Goal: Task Accomplishment & Management: Manage account settings

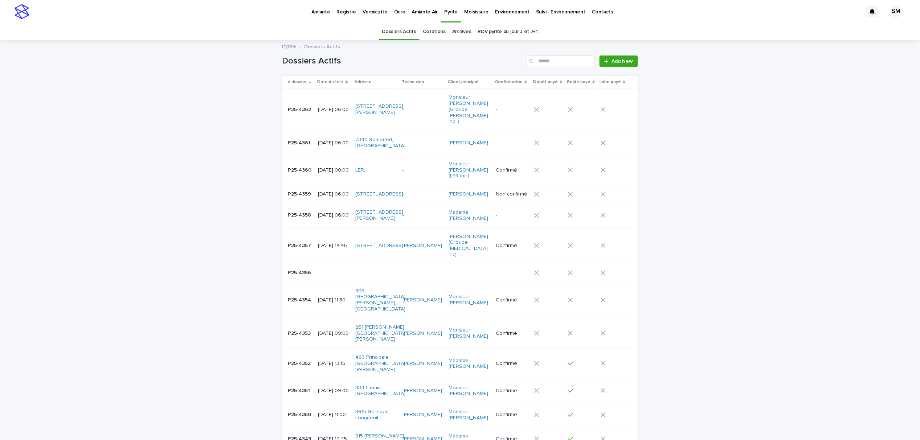
click at [329, 11] on p "Amiante" at bounding box center [320, 7] width 19 height 15
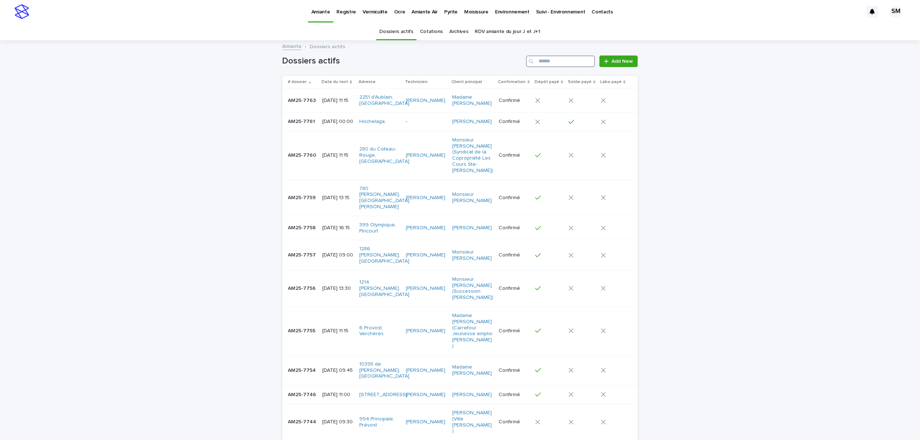
click at [573, 62] on input "Search" at bounding box center [560, 62] width 69 height 12
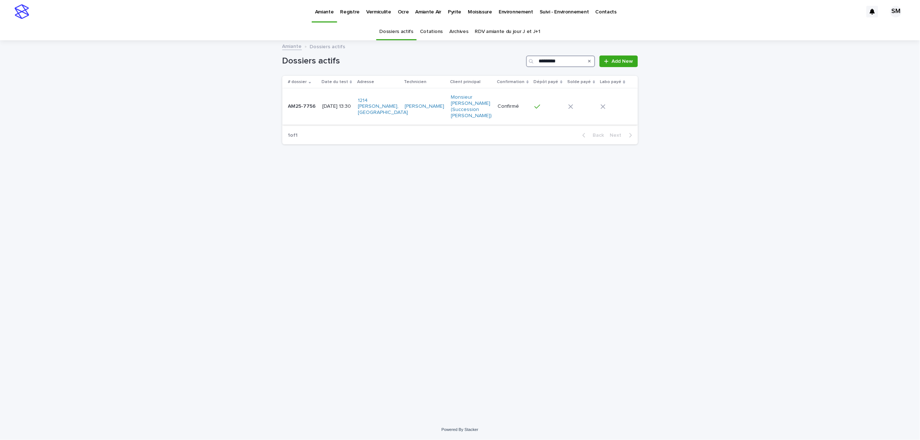
type input "*********"
click at [300, 110] on p "AM25-7756" at bounding box center [302, 106] width 29 height 8
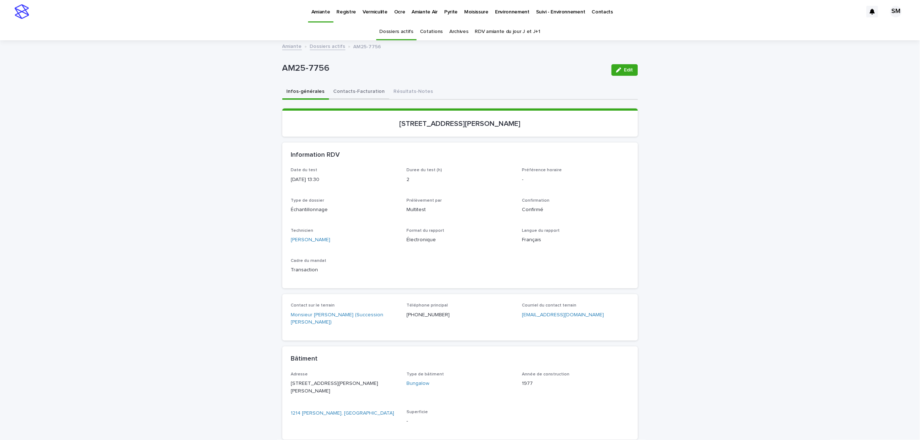
click at [341, 94] on button "Contacts-Facturation" at bounding box center [359, 92] width 60 height 15
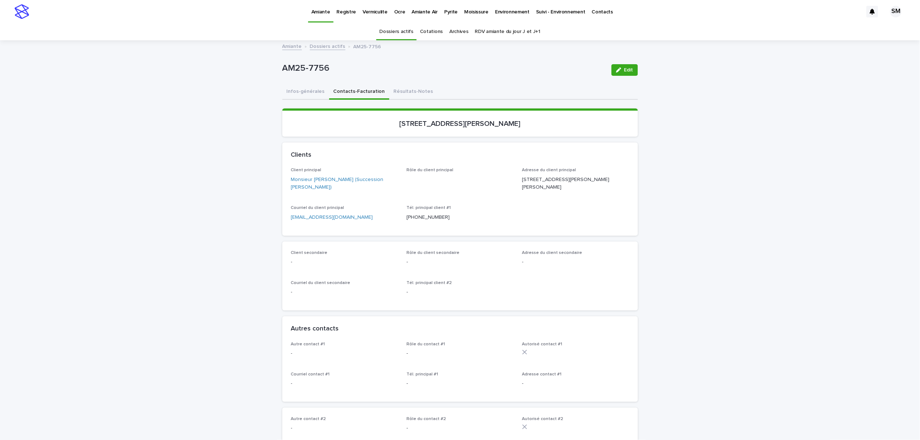
click at [344, 92] on button "Contacts-Facturation" at bounding box center [359, 92] width 60 height 15
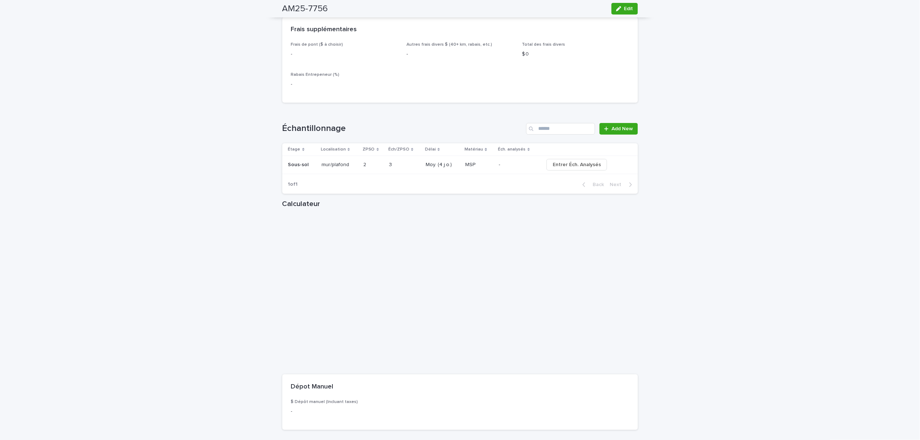
scroll to position [774, 0]
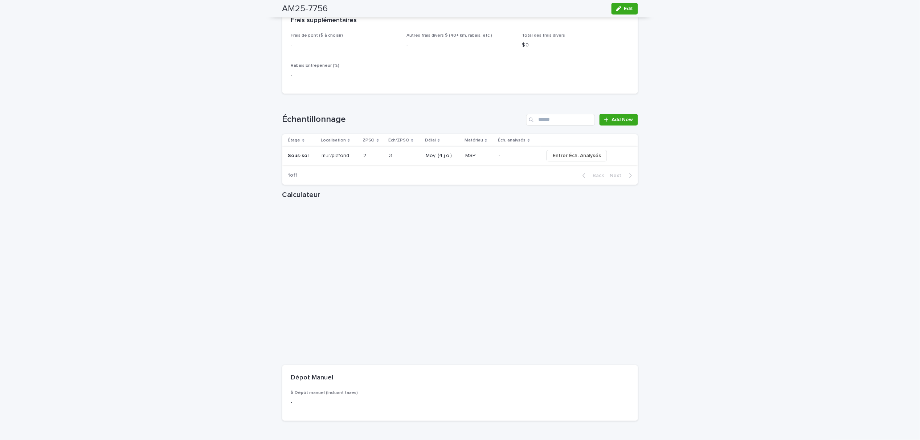
click at [575, 159] on span "Entrer Éch. Analysés" at bounding box center [577, 155] width 48 height 7
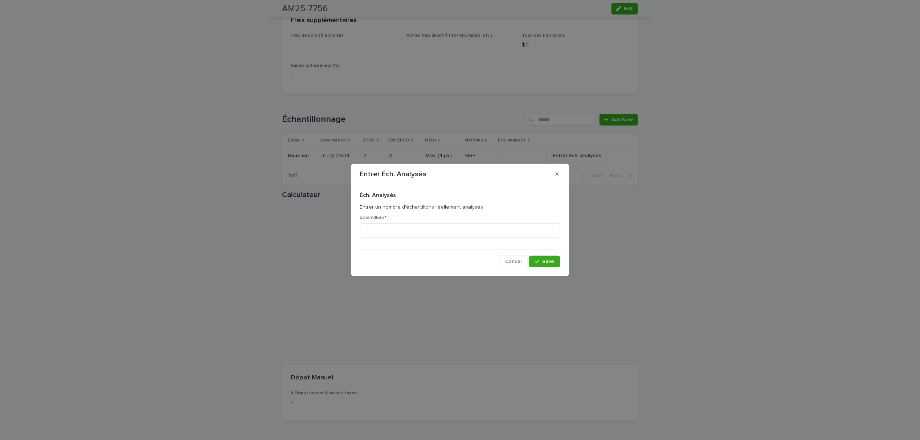
click at [450, 223] on div "Échantillons *" at bounding box center [460, 229] width 200 height 28
click at [450, 227] on input at bounding box center [460, 231] width 200 height 15
type input "*"
click at [542, 261] on div "button" at bounding box center [538, 261] width 7 height 5
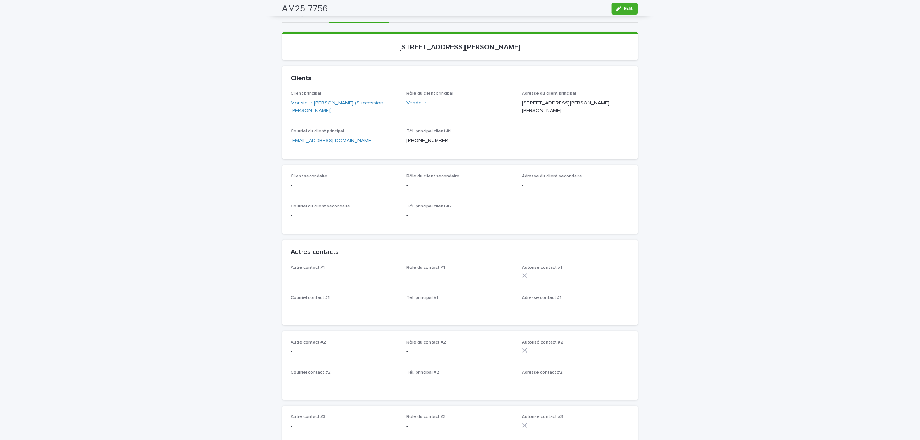
scroll to position [0, 0]
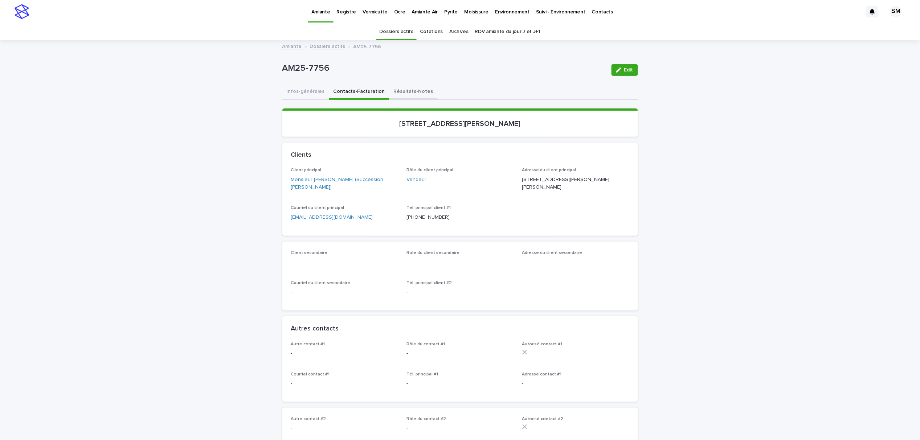
click at [403, 90] on button "Résultats-Notes" at bounding box center [414, 92] width 48 height 15
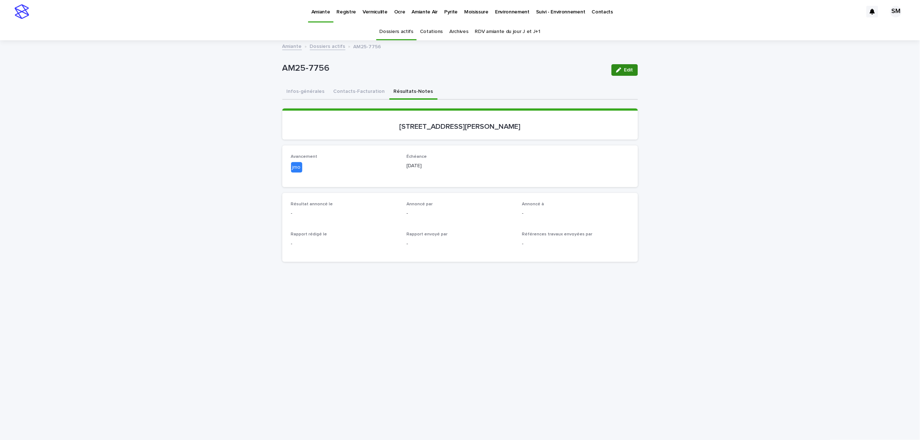
click at [625, 68] on span "Edit" at bounding box center [628, 70] width 9 height 5
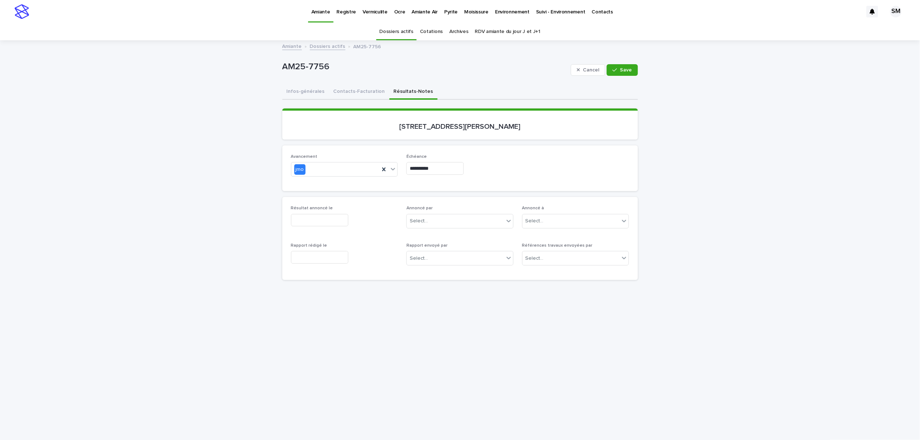
click at [328, 224] on input "text" at bounding box center [319, 220] width 57 height 13
click at [324, 149] on div "12" at bounding box center [324, 149] width 10 height 10
type input "**********"
click at [450, 225] on div "Select..." at bounding box center [455, 221] width 97 height 12
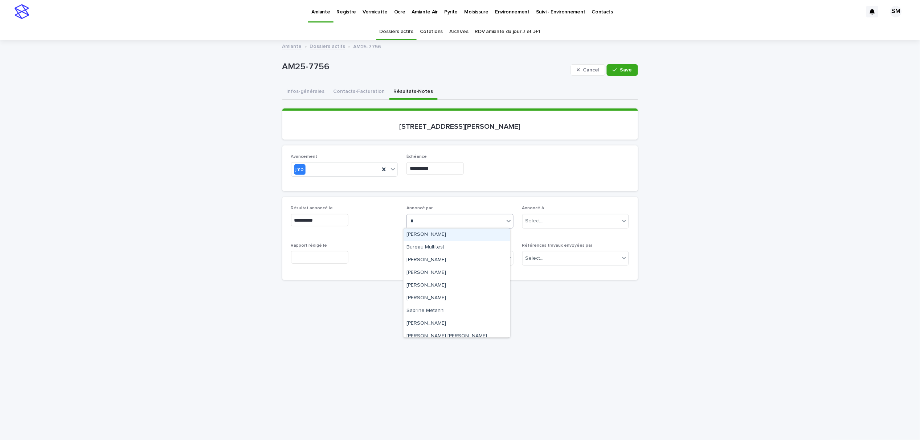
type input "**"
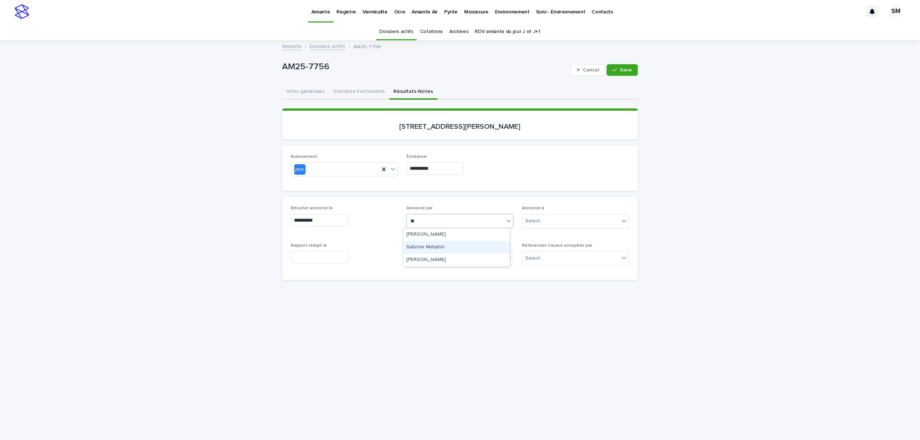
click at [450, 248] on div "Sabrine Metahni" at bounding box center [457, 247] width 106 height 13
click at [620, 68] on span "Save" at bounding box center [626, 70] width 12 height 5
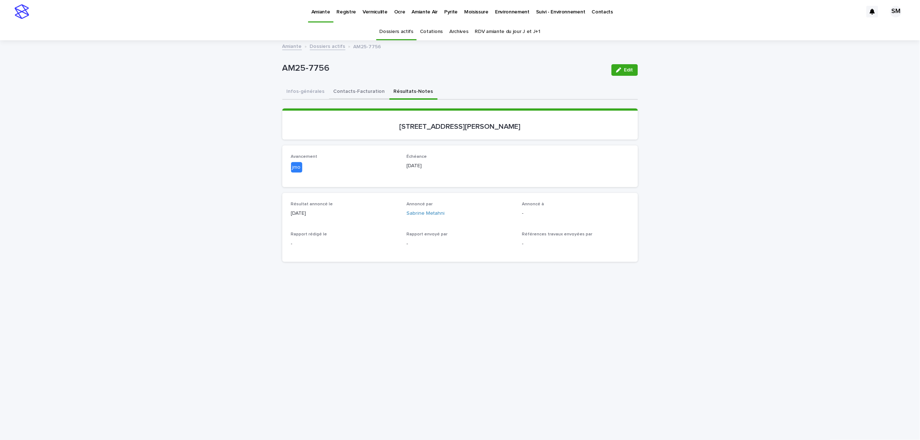
click at [358, 92] on button "Contacts-Facturation" at bounding box center [359, 92] width 60 height 15
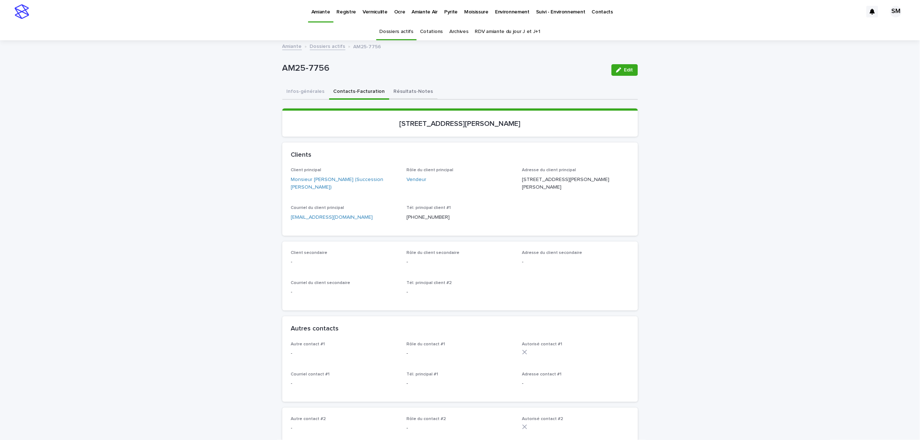
click at [390, 92] on button "Résultats-Notes" at bounding box center [414, 92] width 48 height 15
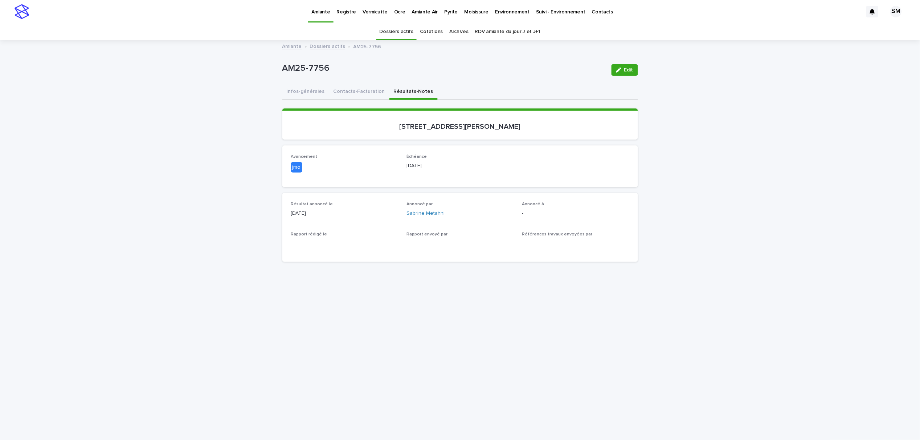
click at [619, 70] on div "button" at bounding box center [620, 70] width 8 height 5
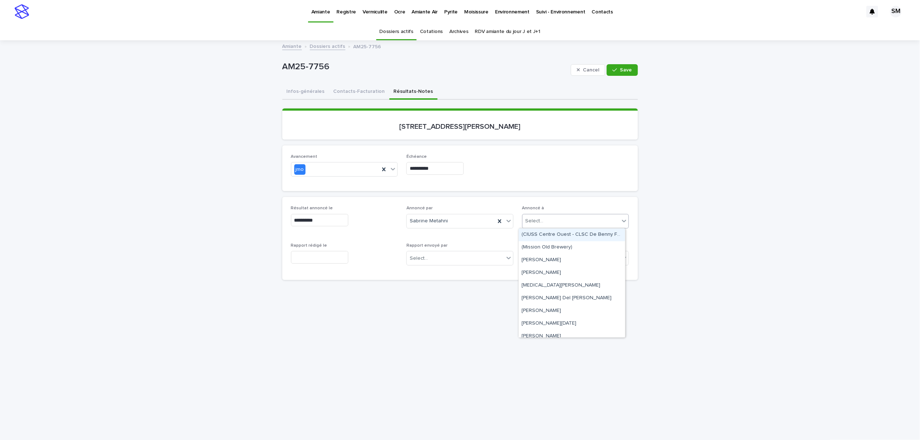
click at [547, 225] on div "Select..." at bounding box center [571, 221] width 97 height 12
type input "*"
type input "******"
click at [541, 221] on div "[PERSON_NAME]" at bounding box center [571, 221] width 97 height 12
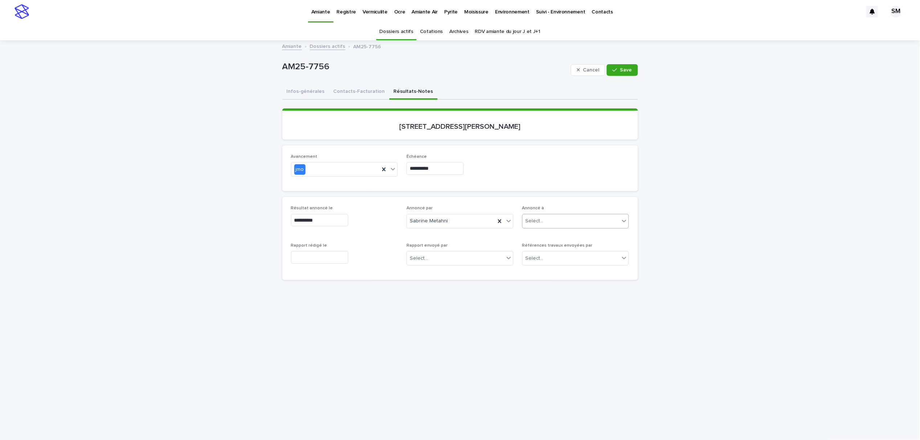
click at [545, 221] on input "text" at bounding box center [545, 221] width 1 height 6
type input "*****"
click at [583, 197] on div "**********" at bounding box center [460, 238] width 356 height 83
click at [545, 223] on input "text" at bounding box center [545, 221] width 1 height 6
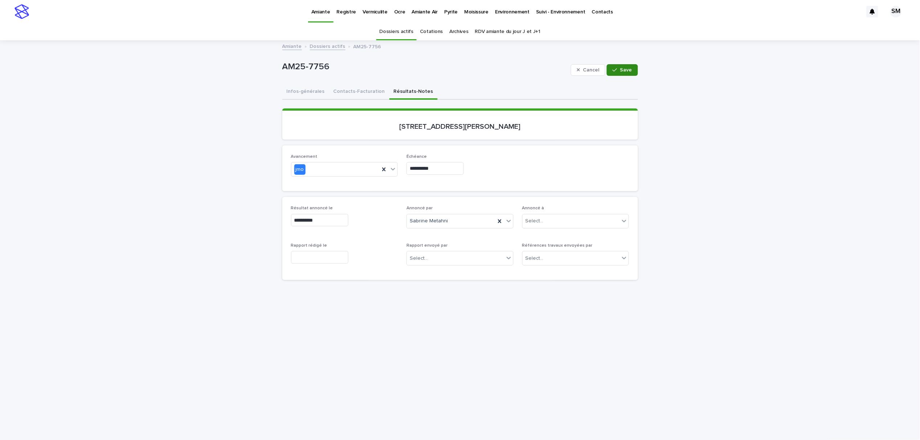
click at [620, 69] on span "Save" at bounding box center [626, 70] width 12 height 5
click at [336, 91] on button "Contacts-Facturation" at bounding box center [359, 92] width 60 height 15
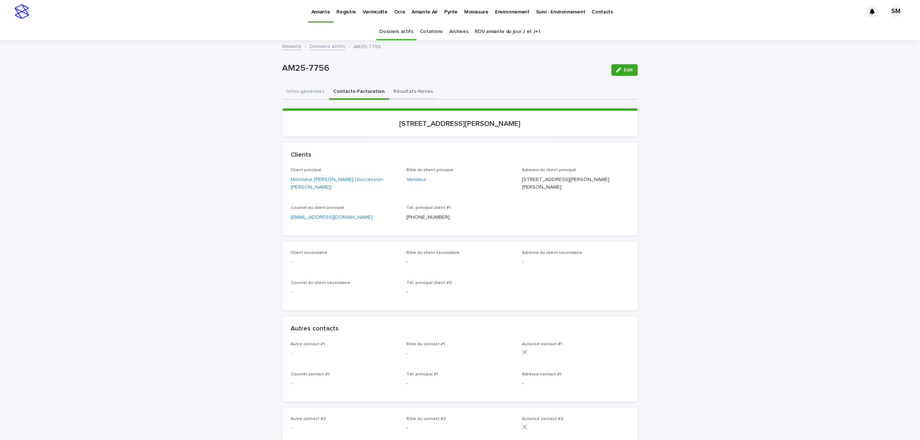
click at [404, 95] on button "Résultats-Notes" at bounding box center [414, 92] width 48 height 15
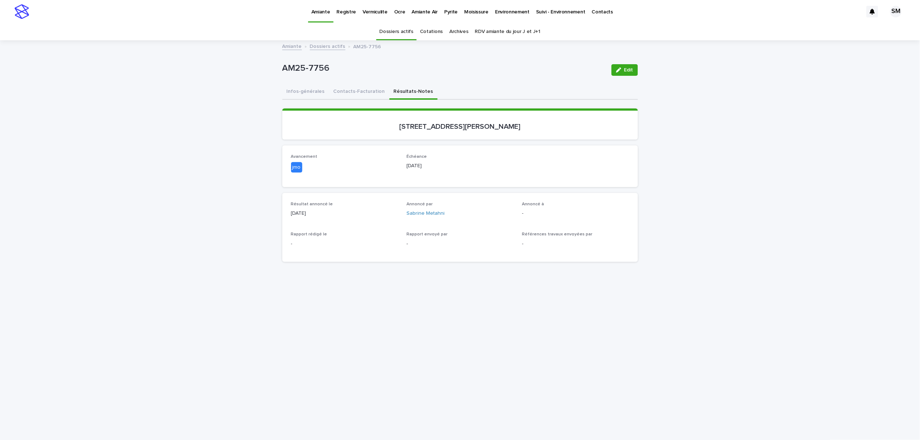
click at [624, 68] on span "Edit" at bounding box center [628, 70] width 9 height 5
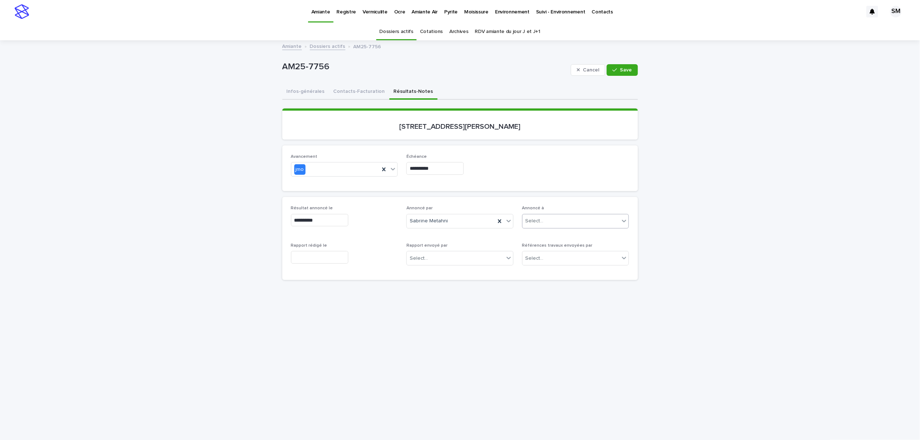
click at [534, 221] on div "Select..." at bounding box center [535, 221] width 18 height 8
type input "**********"
click at [547, 273] on div "Monsieur [PERSON_NAME] (Succession [PERSON_NAME])" at bounding box center [572, 273] width 106 height 13
click at [309, 273] on input "text" at bounding box center [319, 270] width 57 height 13
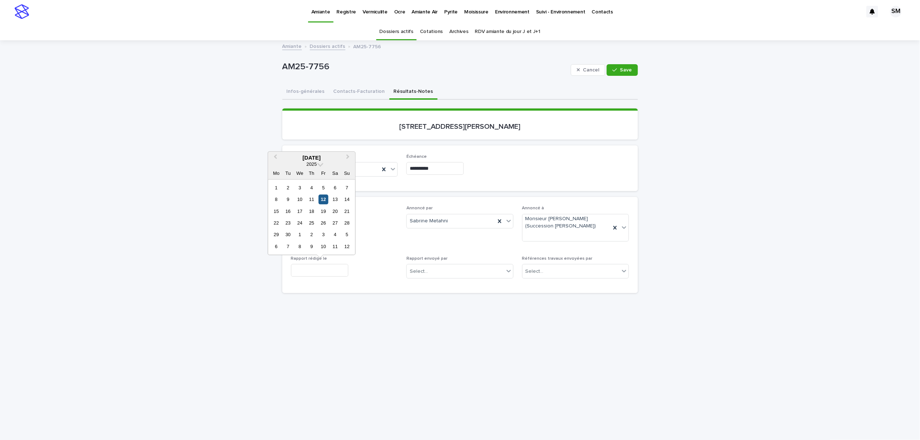
click at [325, 197] on div "12" at bounding box center [324, 200] width 10 height 10
type input "**********"
click at [627, 65] on button "Save" at bounding box center [622, 70] width 31 height 12
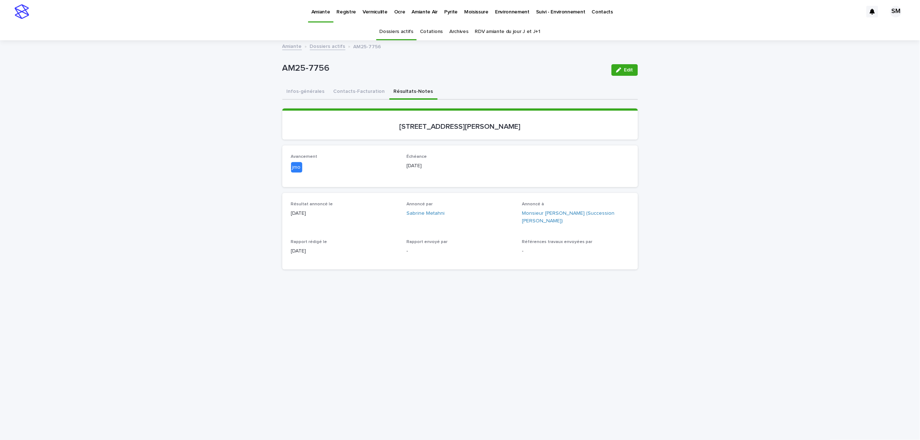
click at [619, 72] on div "button" at bounding box center [620, 70] width 8 height 5
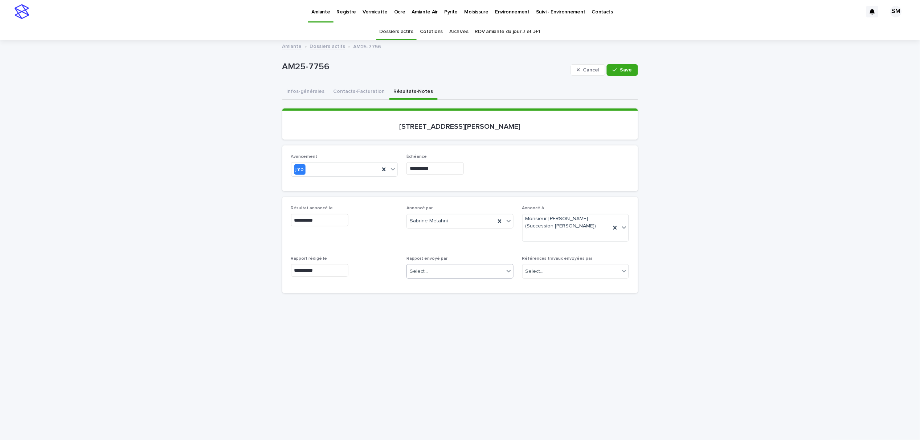
click at [430, 272] on div "Select..." at bounding box center [455, 272] width 97 height 12
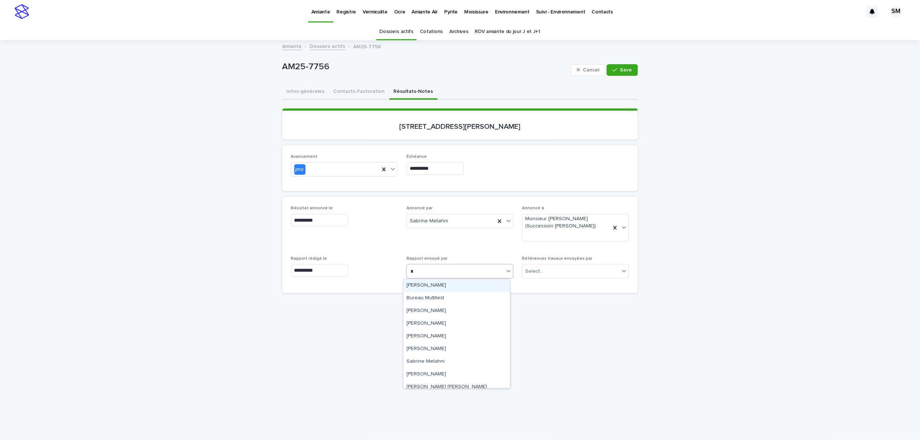
type input "**"
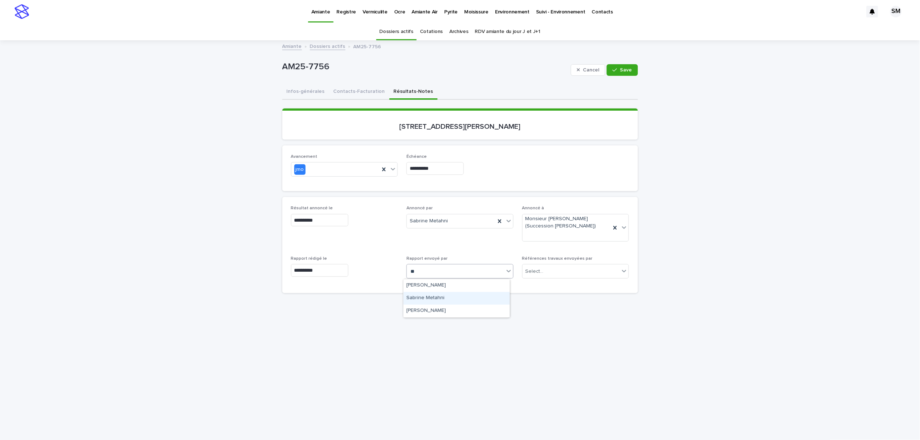
click at [438, 296] on div "Sabrine Metahni" at bounding box center [457, 298] width 106 height 13
click at [393, 167] on div at bounding box center [393, 169] width 9 height 13
click at [315, 237] on div "complété" at bounding box center [341, 234] width 106 height 13
click at [626, 72] on span "Save" at bounding box center [626, 70] width 12 height 5
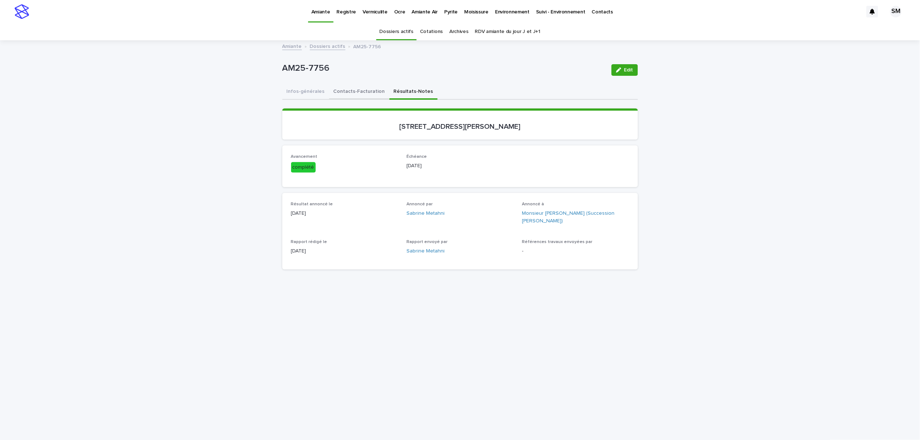
click at [360, 92] on button "Contacts-Facturation" at bounding box center [359, 92] width 60 height 15
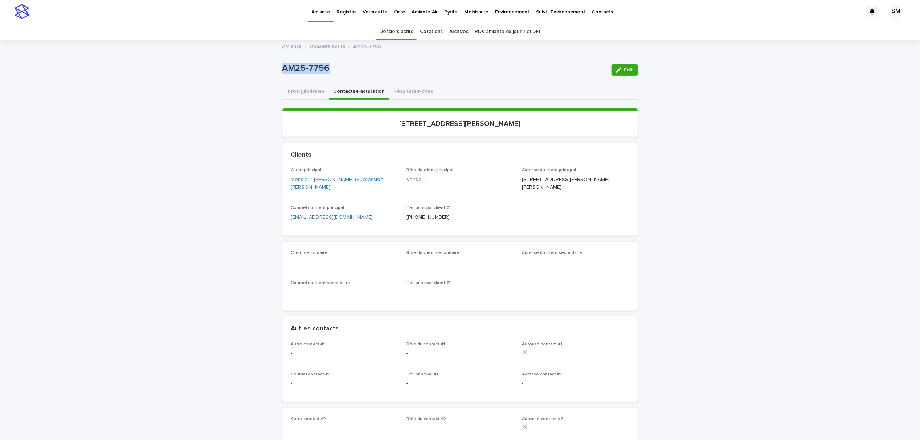
drag, startPoint x: 323, startPoint y: 60, endPoint x: 278, endPoint y: 67, distance: 45.2
copy p "AM25-7756"
drag, startPoint x: 522, startPoint y: 122, endPoint x: 399, endPoint y: 122, distance: 122.7
click at [399, 122] on p "[STREET_ADDRESS][PERSON_NAME]" at bounding box center [460, 123] width 338 height 9
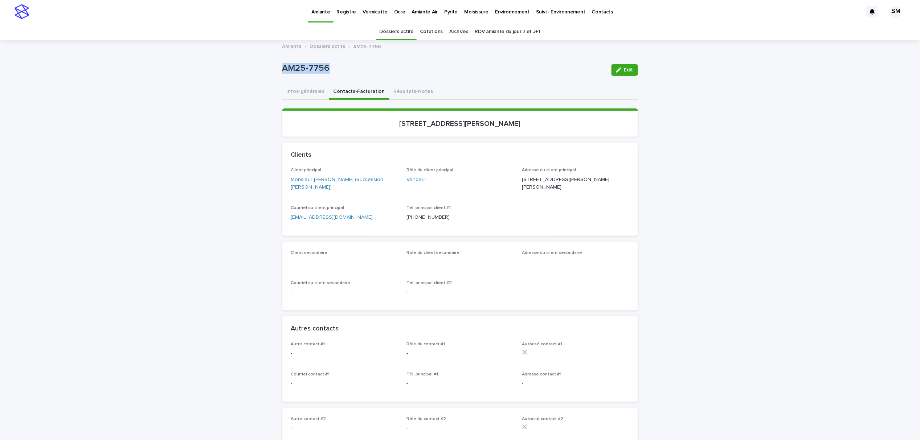
copy p "[STREET_ADDRESS][PERSON_NAME]"
drag, startPoint x: 355, startPoint y: 227, endPoint x: 290, endPoint y: 229, distance: 64.7
click at [282, 229] on div "Client principal Monsieur [PERSON_NAME] (Succession [PERSON_NAME]) Rôle du clie…" at bounding box center [460, 202] width 356 height 68
copy p "[EMAIL_ADDRESS][DOMAIN_NAME]"
click at [395, 89] on button "Résultats-Notes" at bounding box center [414, 92] width 48 height 15
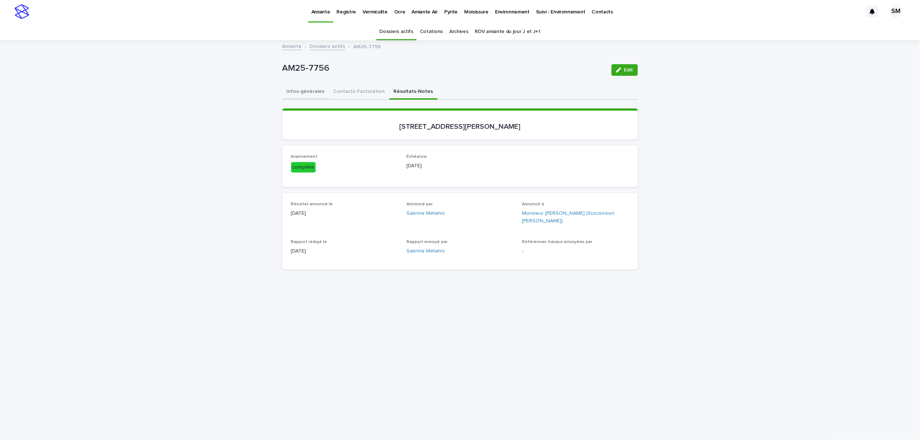
click at [290, 88] on button "Infos-générales" at bounding box center [305, 92] width 47 height 15
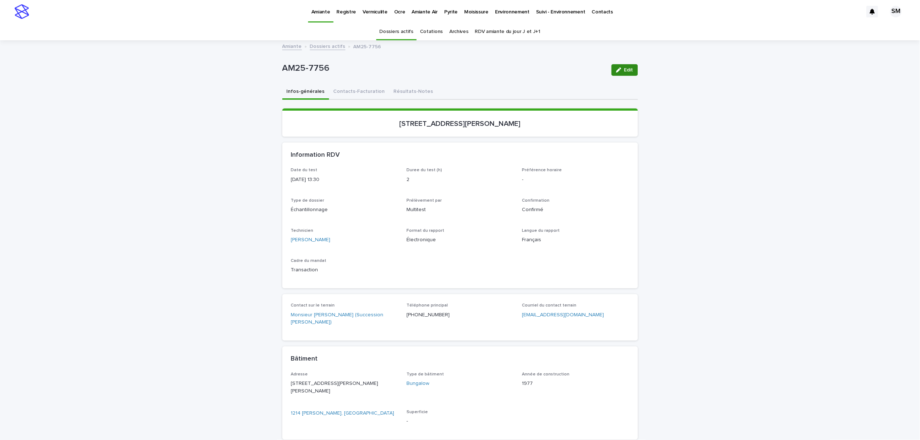
click at [624, 71] on span "Edit" at bounding box center [628, 70] width 9 height 5
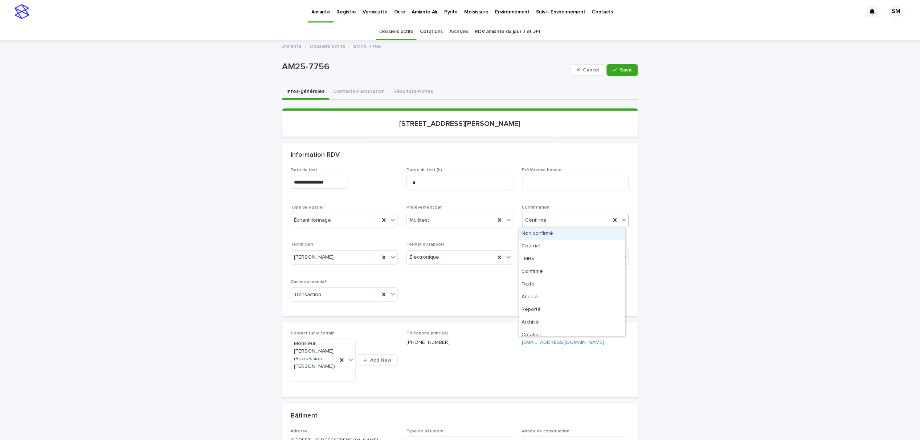
click at [621, 220] on icon at bounding box center [624, 219] width 7 height 7
click at [545, 325] on div "Archivé" at bounding box center [572, 323] width 106 height 13
click at [613, 70] on icon "button" at bounding box center [615, 69] width 4 height 3
